Goal: Information Seeking & Learning: Learn about a topic

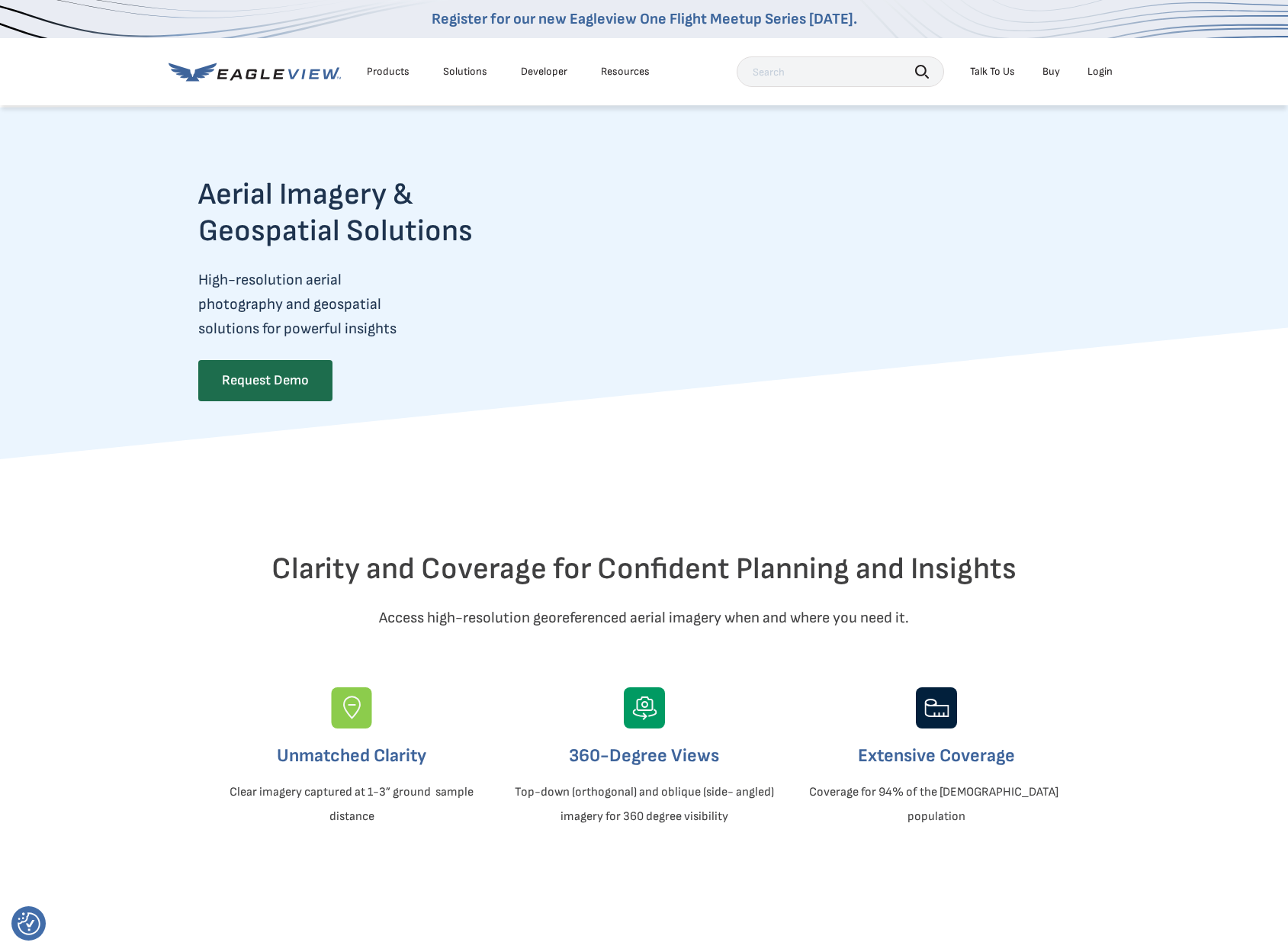
click at [1101, 79] on li "Login" at bounding box center [1100, 72] width 40 height 23
click at [1099, 70] on div "Login" at bounding box center [1100, 72] width 25 height 14
click at [1061, 529] on div "Clarity and Coverage for Confident Planning and Insights Access high-resolution…" at bounding box center [644, 710] width 915 height 504
click at [384, 71] on div "Products" at bounding box center [388, 72] width 43 height 14
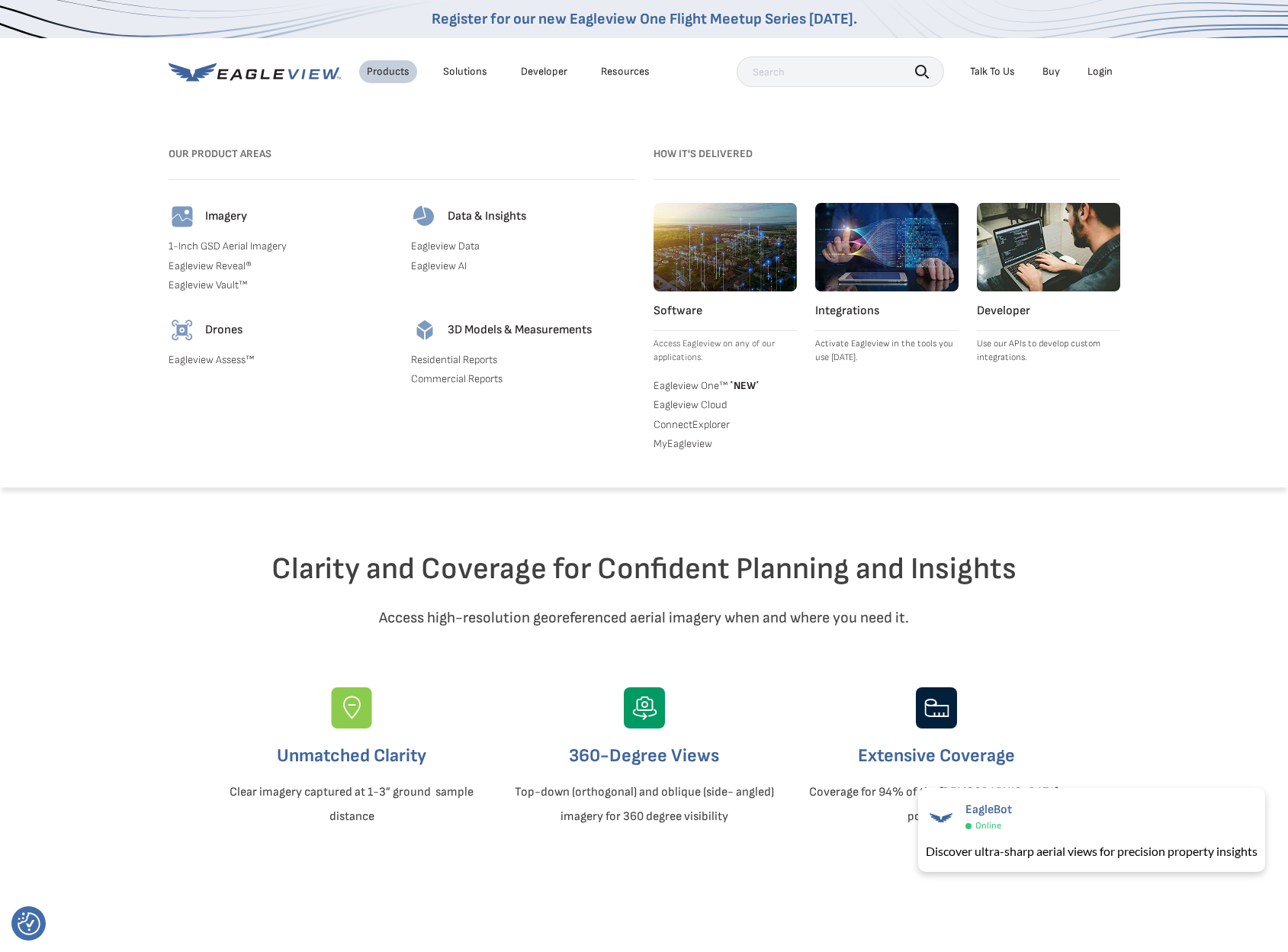
click at [276, 246] on link "1-Inch GSD Aerial Imagery" at bounding box center [280, 246] width 224 height 14
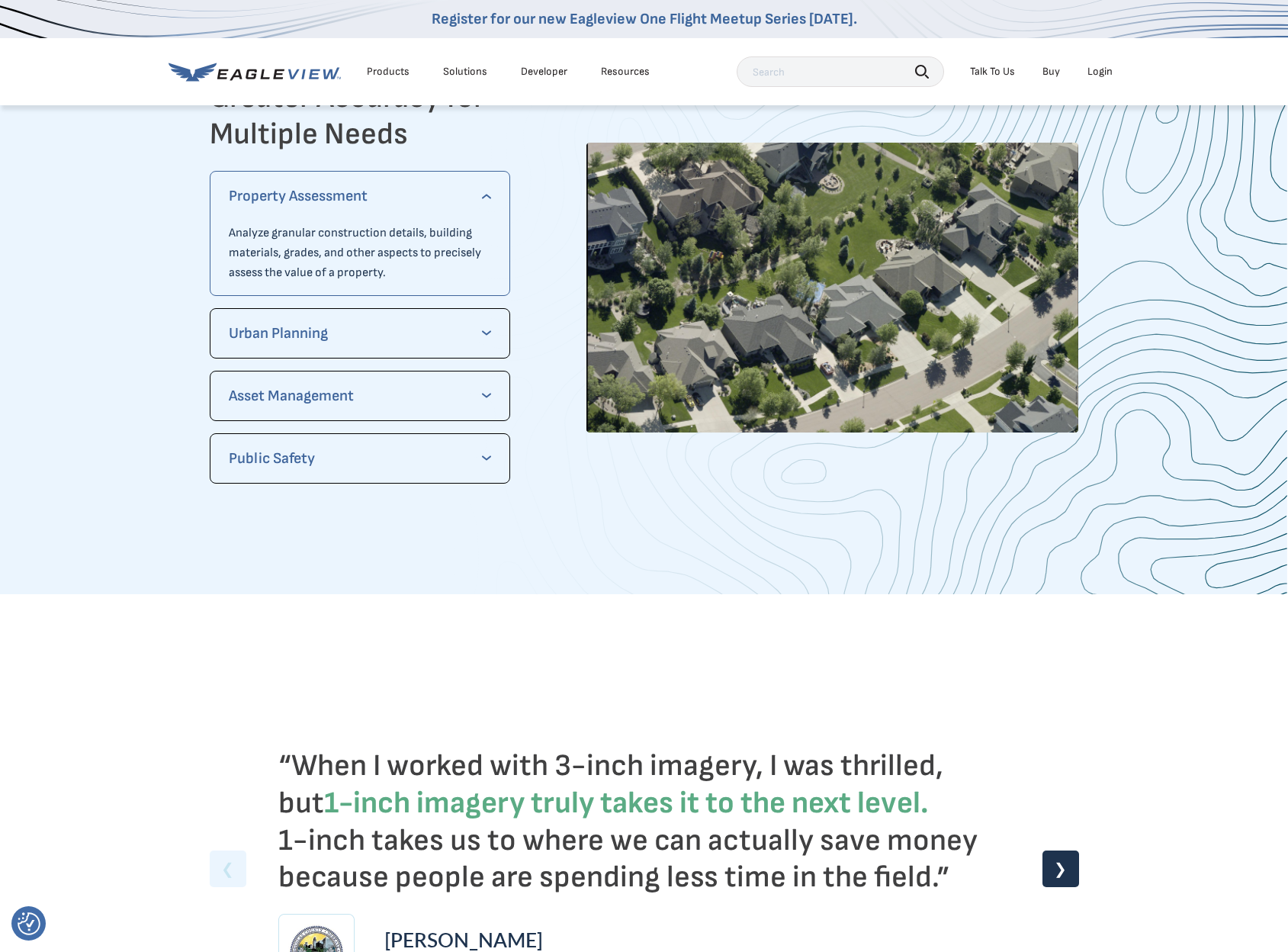
scroll to position [3356, 0]
